Goal: Information Seeking & Learning: Find specific fact

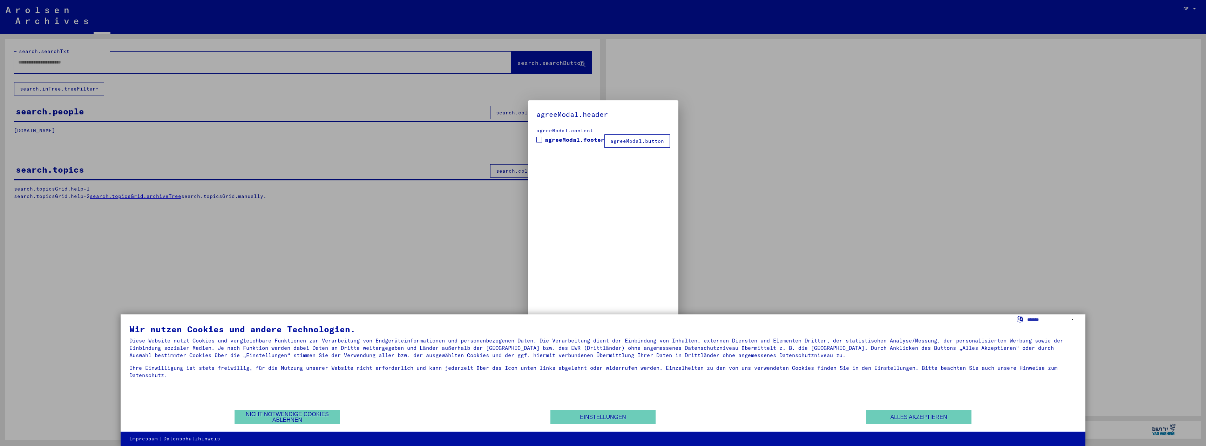
type input "**********"
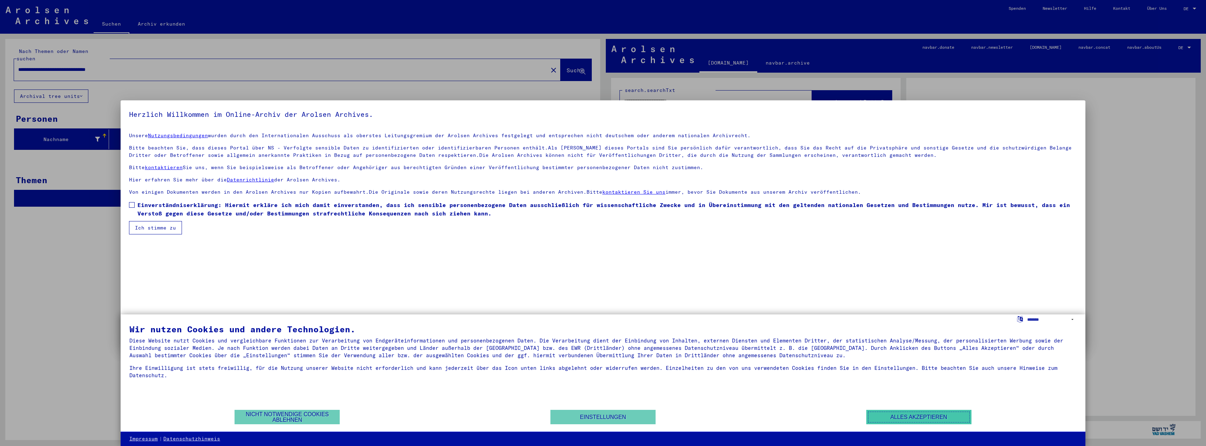
click at [895, 418] on button "Alles akzeptieren" at bounding box center [919, 417] width 105 height 14
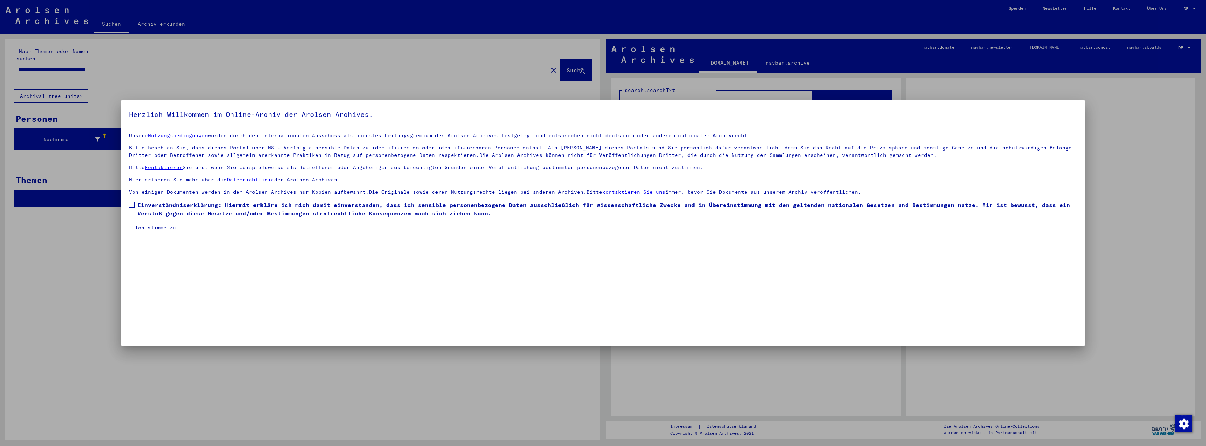
click at [53, 288] on div at bounding box center [603, 223] width 1206 height 446
click at [172, 229] on button "Ich stimme zu" at bounding box center [155, 227] width 53 height 13
click at [129, 203] on span at bounding box center [132, 205] width 6 height 6
click at [156, 232] on button "Ich stimme zu" at bounding box center [155, 227] width 53 height 13
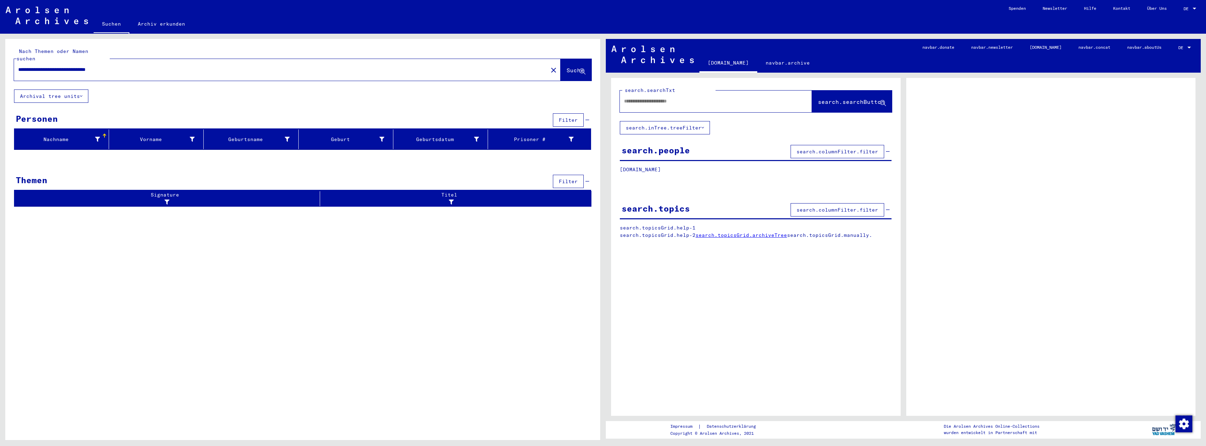
click at [1195, 6] on div at bounding box center [1195, 8] width 6 height 5
click at [1184, 47] on div at bounding box center [603, 223] width 1206 height 446
click at [1188, 47] on div at bounding box center [1190, 48] width 4 height 2
click at [1188, 48] on div at bounding box center [1190, 48] width 4 height 2
click at [104, 134] on div at bounding box center [104, 136] width 4 height 4
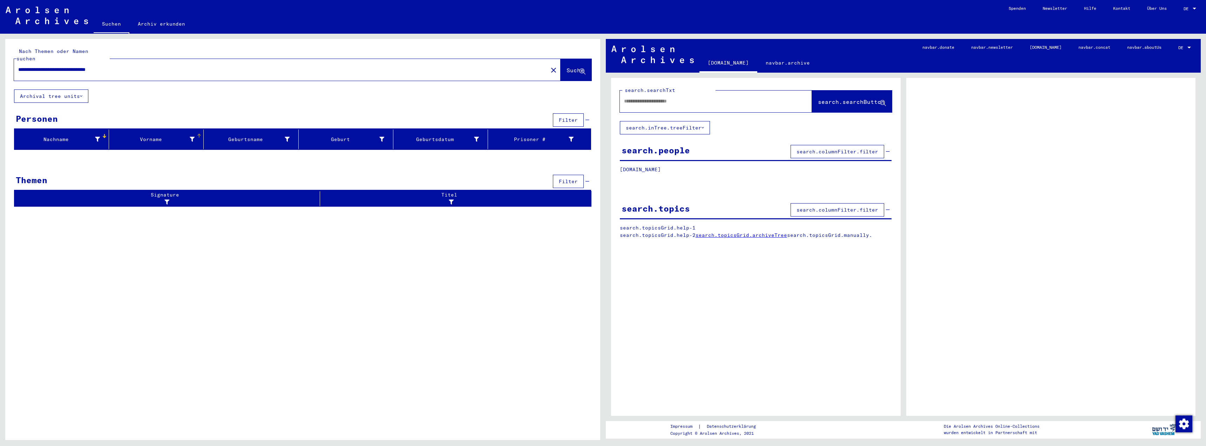
click at [194, 129] on mat-header-cell "Vorname" at bounding box center [156, 139] width 95 height 20
click at [294, 134] on div at bounding box center [293, 135] width 2 height 2
click at [390, 134] on div at bounding box center [389, 136] width 4 height 4
click at [173, 26] on link "Archiv erkunden" at bounding box center [161, 23] width 64 height 17
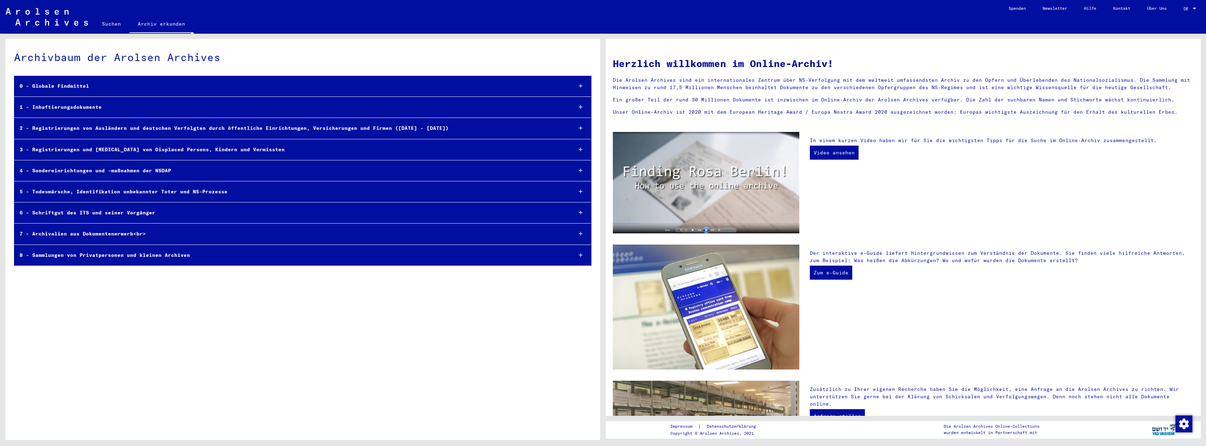
click at [581, 85] on icon at bounding box center [581, 85] width 4 height 5
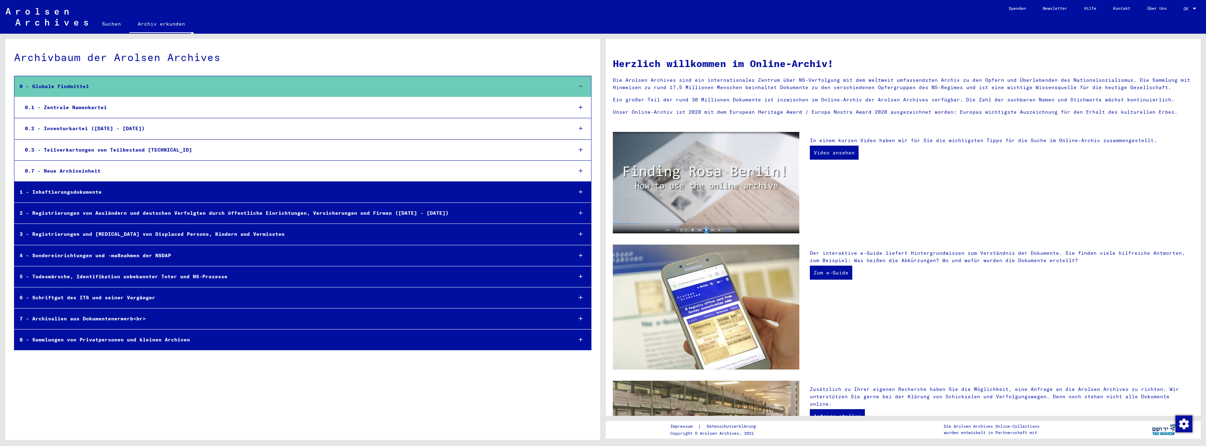
click at [505, 50] on div "Archivbaum der Arolsen Archives" at bounding box center [303, 57] width 578 height 16
click at [579, 84] on icon at bounding box center [581, 86] width 4 height 5
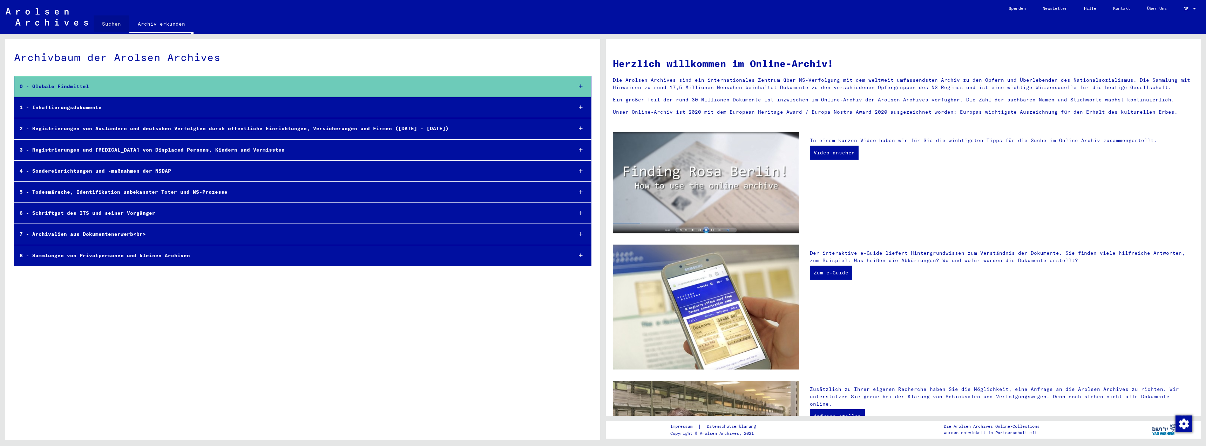
click at [111, 24] on link "Suchen" at bounding box center [112, 23] width 36 height 17
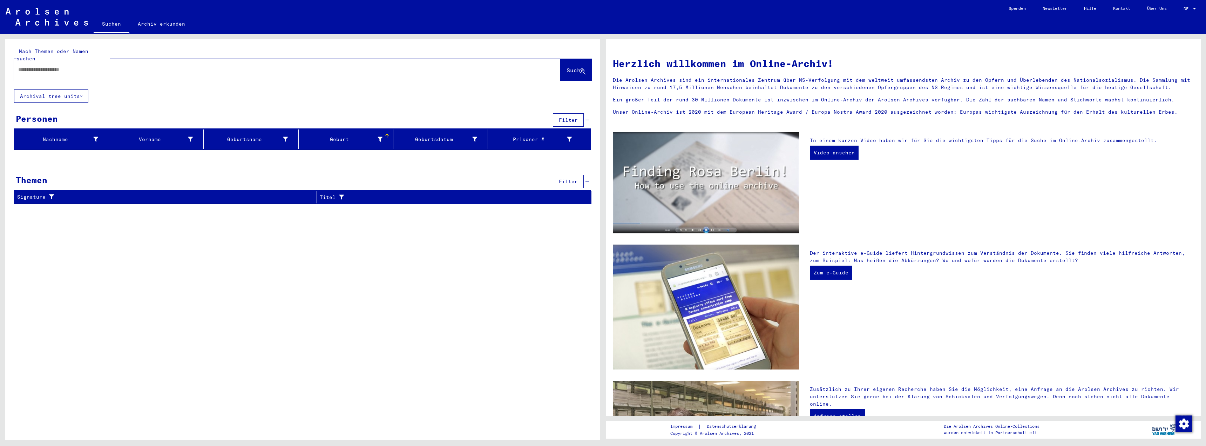
click at [27, 66] on input "text" at bounding box center [278, 69] width 521 height 7
click at [1194, 7] on div at bounding box center [1195, 8] width 6 height 5
click at [1172, 13] on span "English" at bounding box center [1176, 12] width 17 height 5
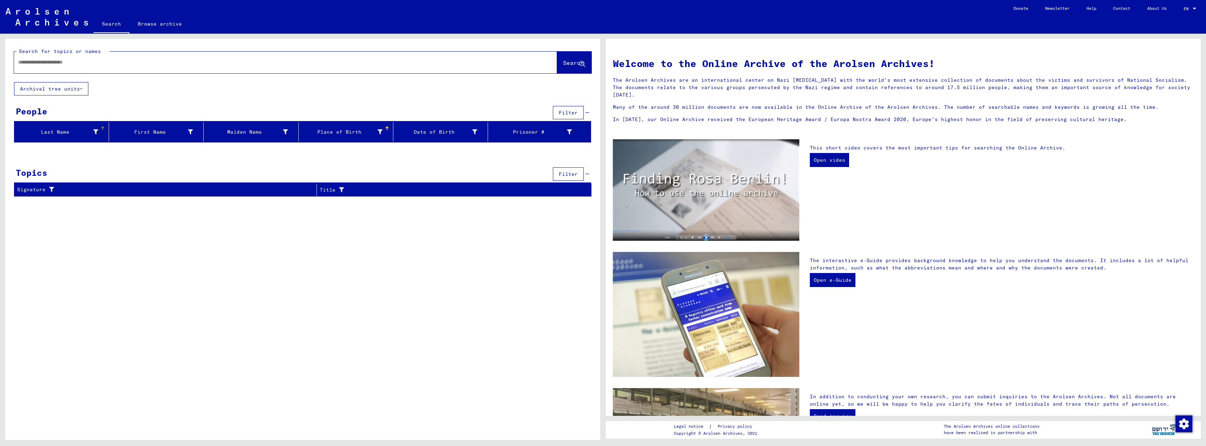
click at [95, 129] on div at bounding box center [95, 131] width 5 height 7
click at [153, 144] on div at bounding box center [156, 145] width 6 height 11
click at [202, 160] on div at bounding box center [603, 223] width 1206 height 446
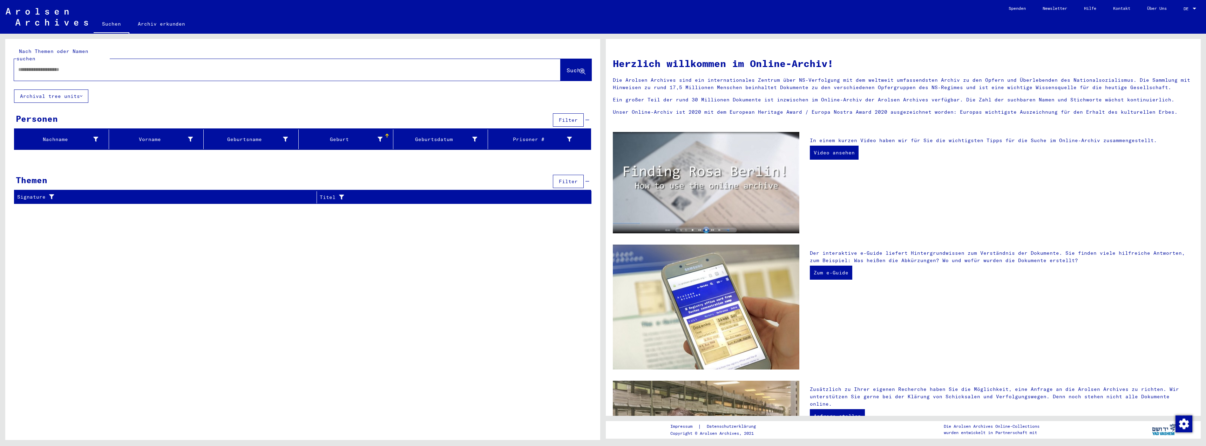
type input "**********"
